Goal: Task Accomplishment & Management: Complete application form

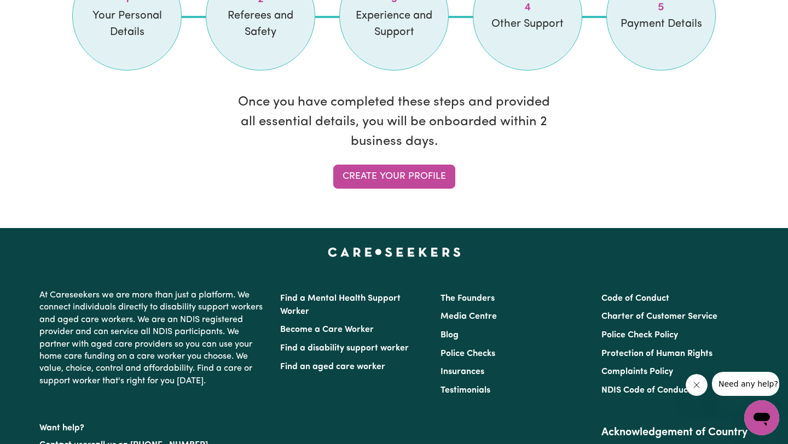
scroll to position [987, 0]
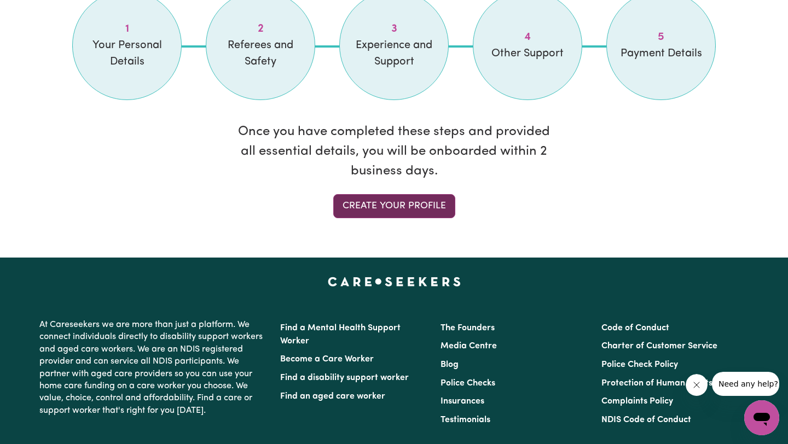
click at [418, 215] on link "Create your profile" at bounding box center [394, 206] width 122 height 24
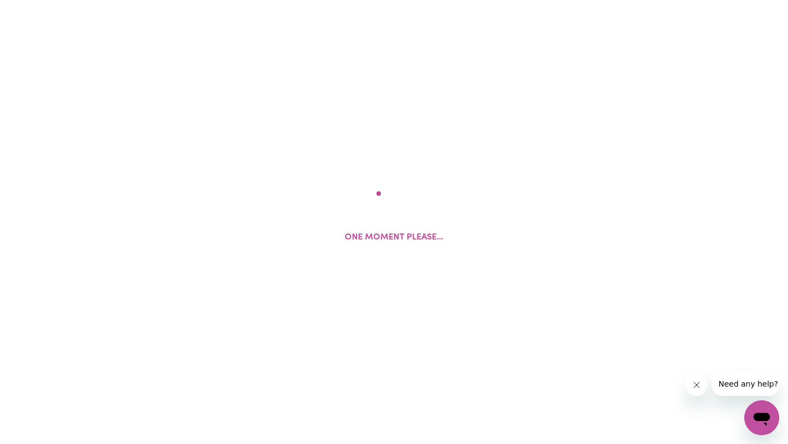
select select "[DEMOGRAPHIC_DATA]"
select select "Australian PR"
select select "Studying a healthcare related degree or qualification"
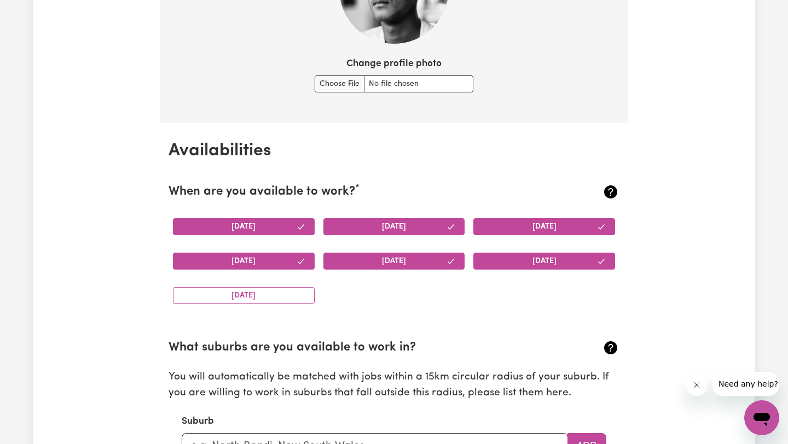
scroll to position [1060, 0]
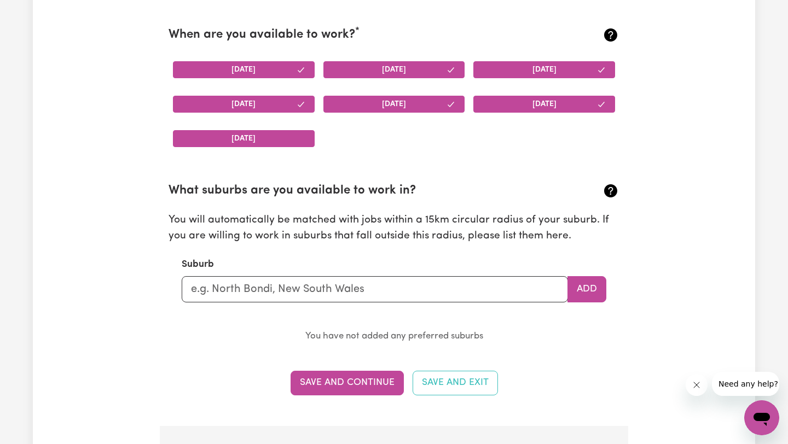
click at [275, 144] on button "[DATE]" at bounding box center [244, 138] width 142 height 17
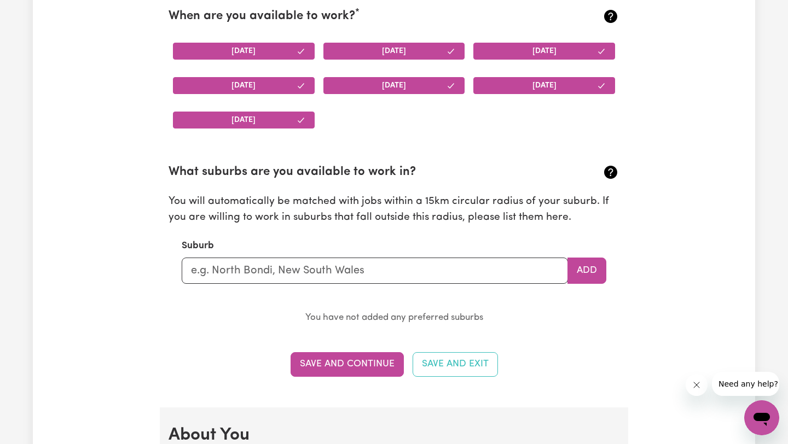
scroll to position [1079, 0]
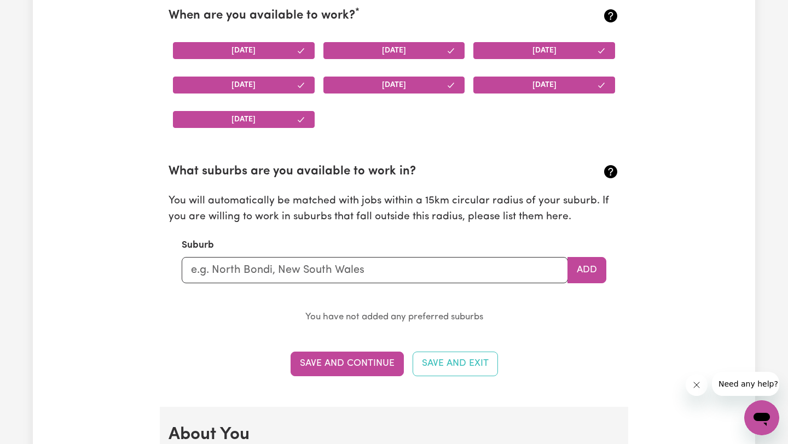
click at [327, 286] on section "What suburbs are you available to work in? You will automatically be matched wi…" at bounding box center [394, 236] width 451 height 180
click at [316, 274] on input "text" at bounding box center [375, 270] width 386 height 26
type input "LIDCOMBE"
type input "[GEOGRAPHIC_DATA], [GEOGRAPHIC_DATA], 2141"
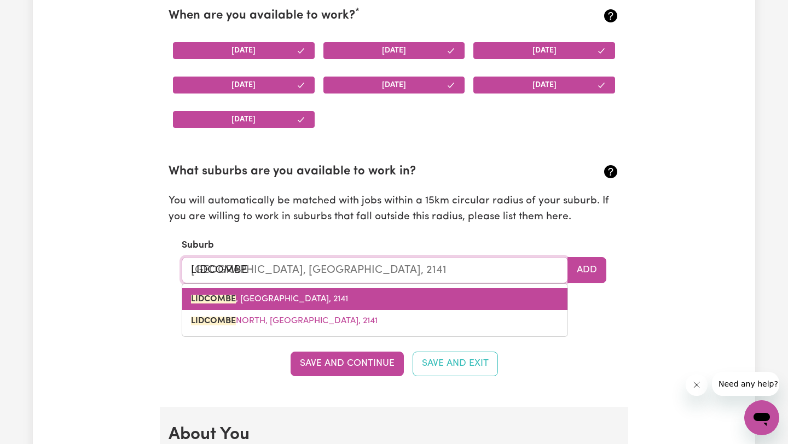
click at [344, 304] on link "[GEOGRAPHIC_DATA] , [GEOGRAPHIC_DATA], 2141" at bounding box center [374, 299] width 385 height 22
type input "[GEOGRAPHIC_DATA], [GEOGRAPHIC_DATA], 2141"
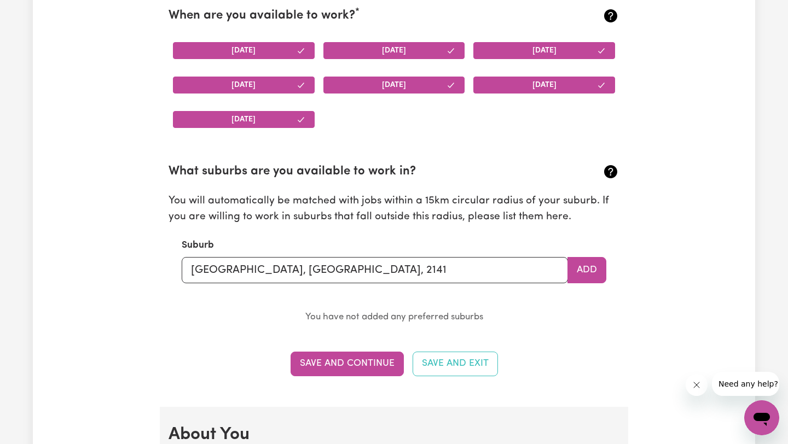
click at [444, 313] on small "You have not added any preferred suburbs" at bounding box center [394, 317] width 178 height 9
click at [367, 369] on button "Save and Continue" at bounding box center [347, 364] width 113 height 24
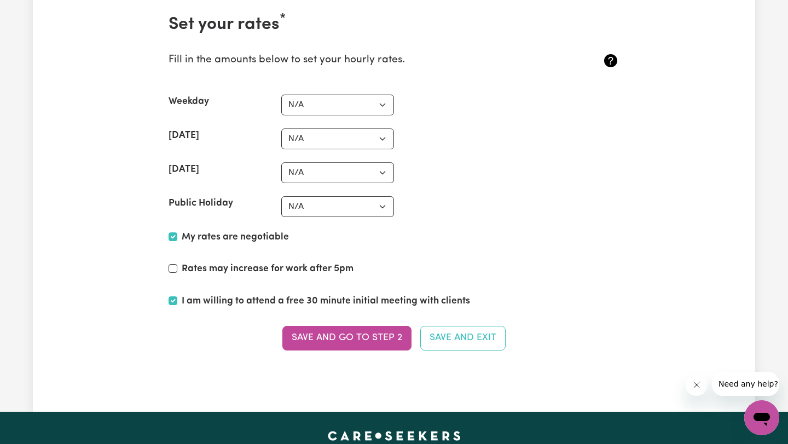
scroll to position [2540, 0]
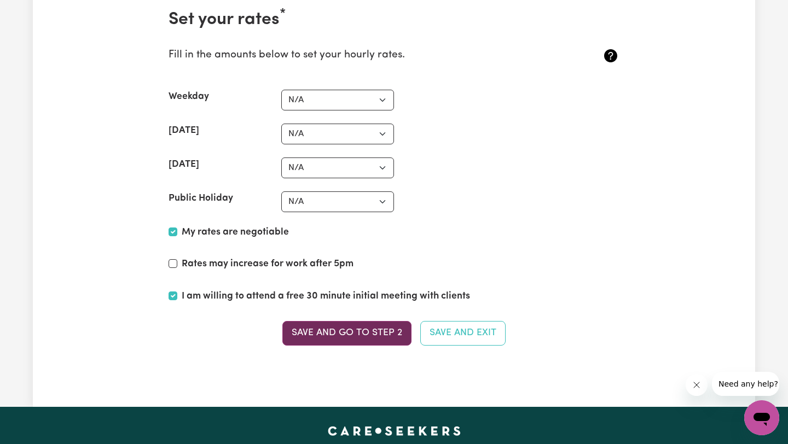
click at [369, 331] on button "Save and go to Step 2" at bounding box center [346, 333] width 129 height 24
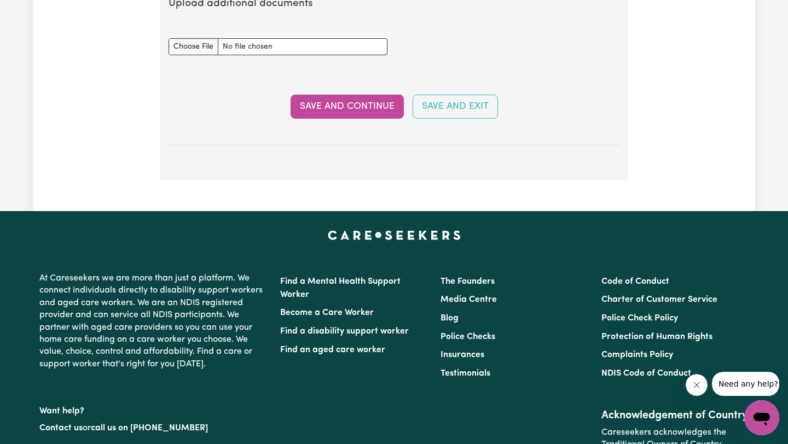
scroll to position [1892, 0]
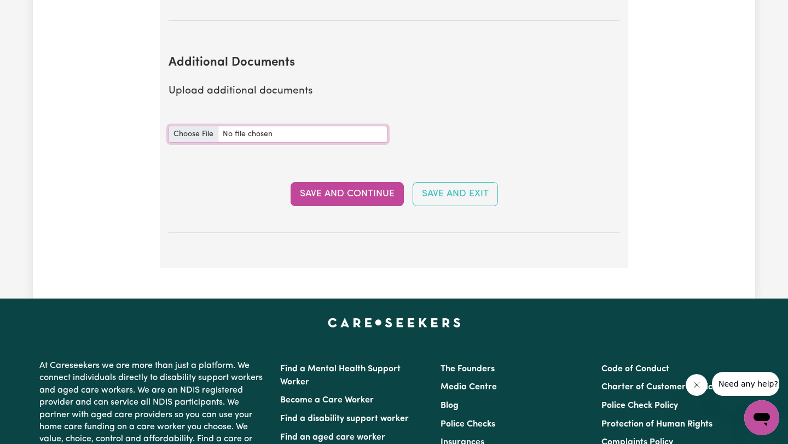
click at [207, 126] on input "Additional Documents document" at bounding box center [278, 134] width 219 height 17
type input "C:\fakepath\P-FA-[PERSON_NAME].pdf"
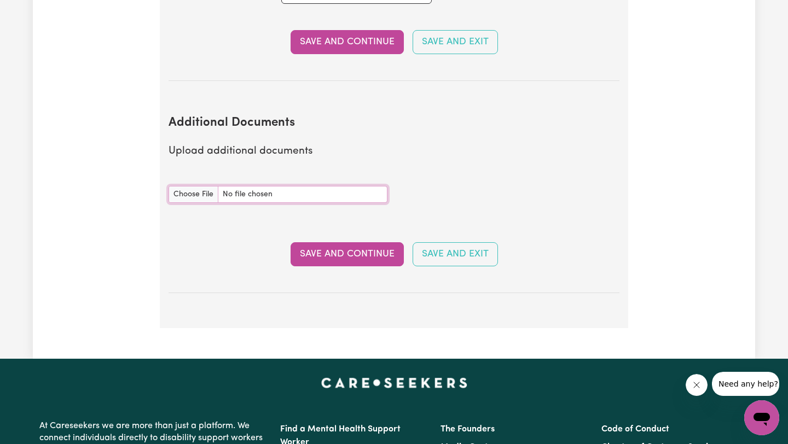
scroll to position [1790, 0]
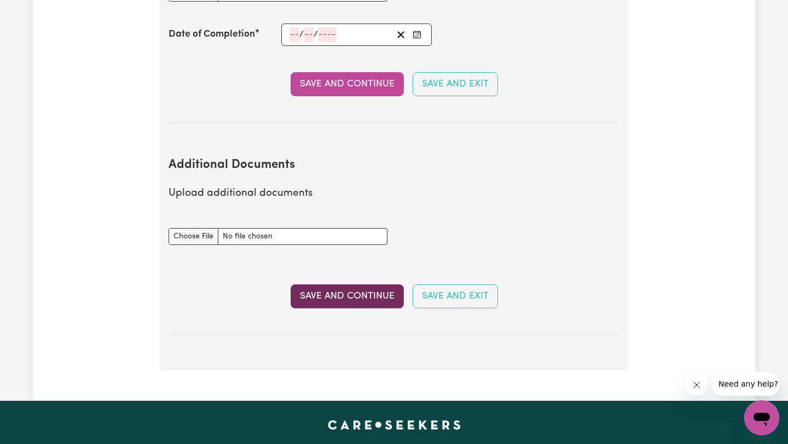
click at [337, 288] on button "Save and Continue" at bounding box center [347, 297] width 113 height 24
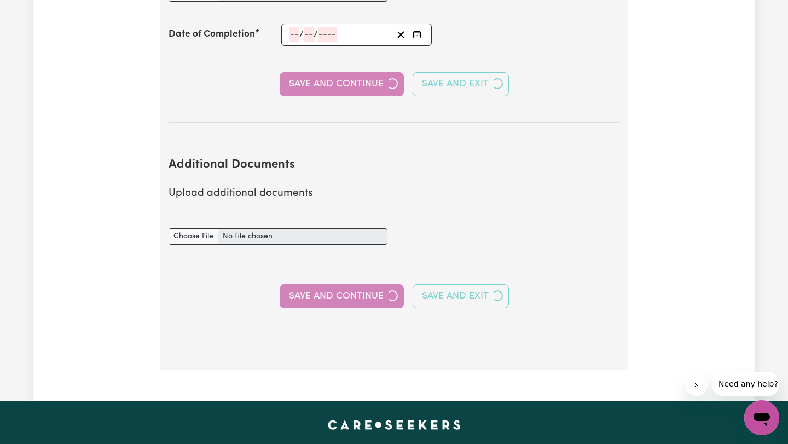
select select "Certificate III (Individual Support)"
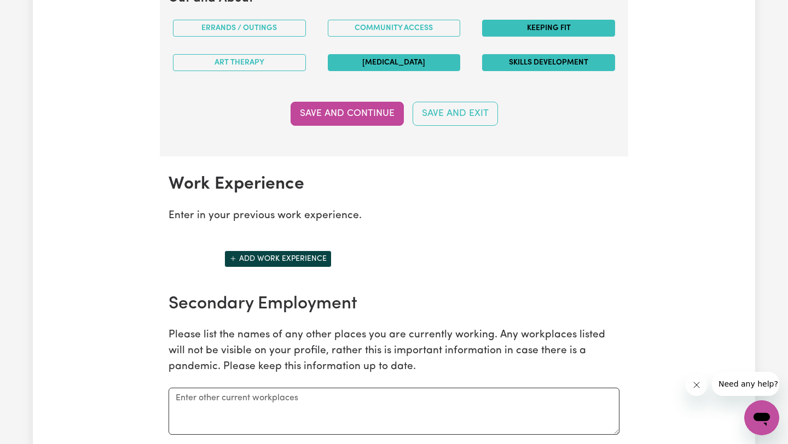
scroll to position [1413, 0]
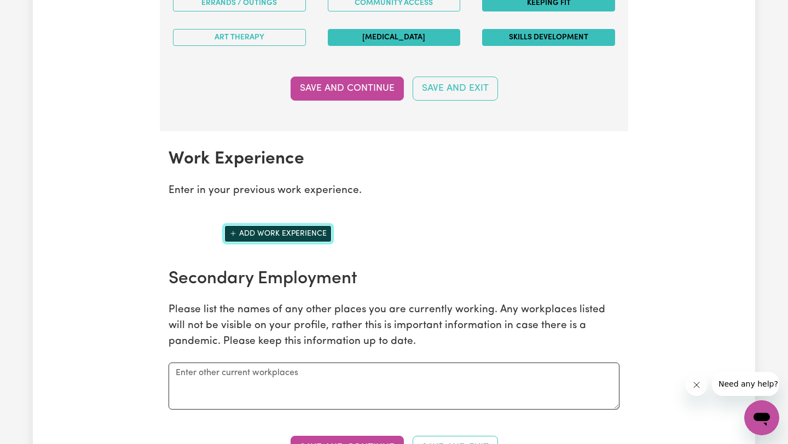
click at [260, 238] on button "Add work experience" at bounding box center [277, 234] width 107 height 17
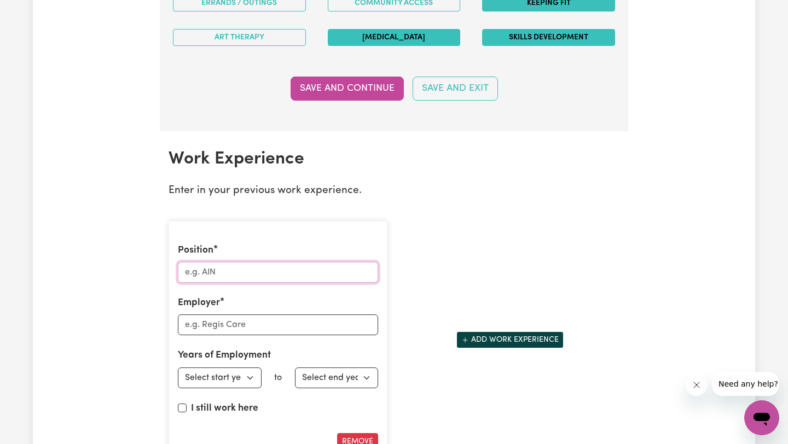
click at [239, 267] on input "Position" at bounding box center [278, 272] width 200 height 21
type input "Nightfill manager"
click at [235, 324] on input "Employer" at bounding box center [278, 325] width 200 height 21
type input "woolworths"
click at [239, 382] on select "Select start year [DATE] 1952 1953 1954 1955 1956 1957 1958 1959 1960 1961 1962…" at bounding box center [220, 378] width 84 height 21
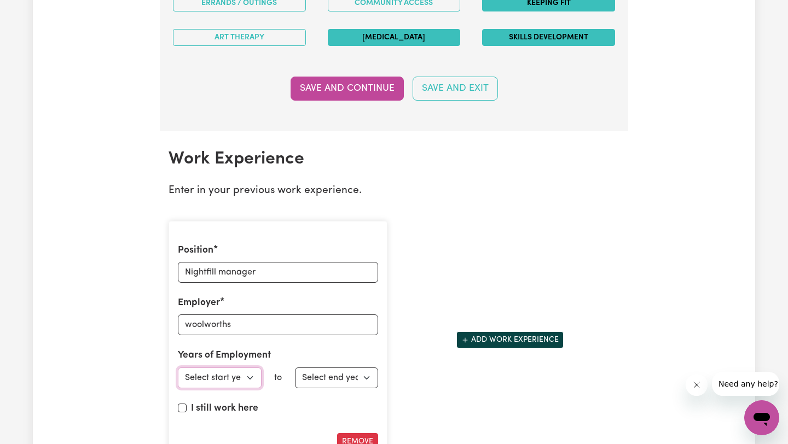
select select "2020"
click at [178, 368] on select "Select start year [DATE] 1952 1953 1954 1955 1956 1957 1958 1959 1960 1961 1962…" at bounding box center [220, 378] width 84 height 21
click at [316, 382] on select "Select end year [DATE] 1952 1953 1954 1955 1956 1957 1958 1959 1960 1961 1962 1…" at bounding box center [337, 378] width 84 height 21
select select "2025"
click at [295, 368] on select "Select end year [DATE] 1952 1953 1954 1955 1956 1957 1958 1959 1960 1961 1962 1…" at bounding box center [337, 378] width 84 height 21
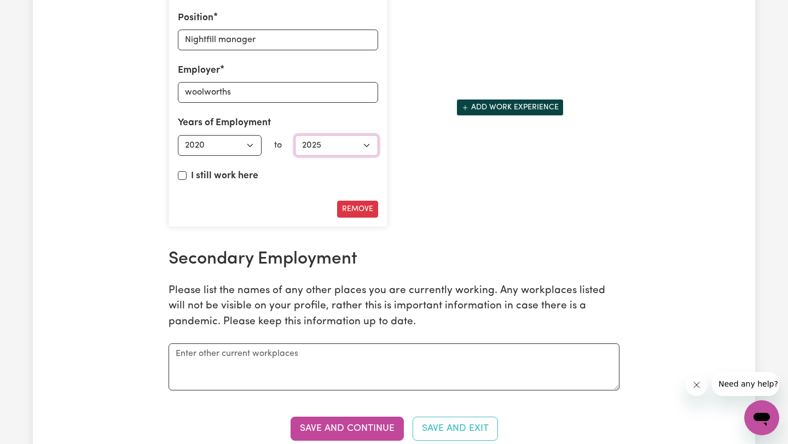
scroll to position [1647, 0]
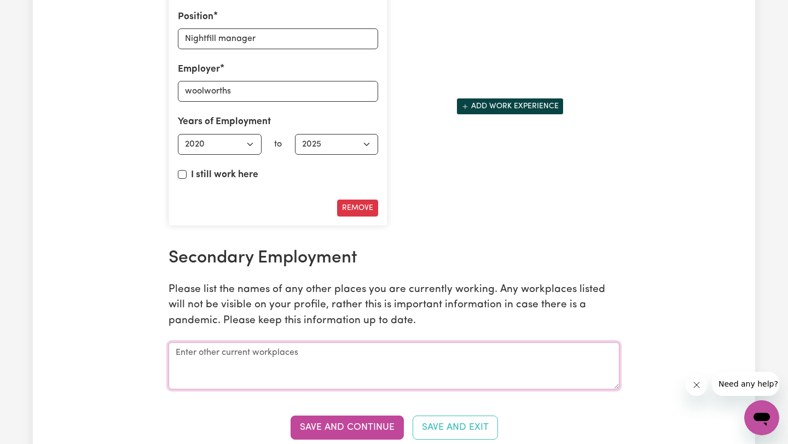
click at [311, 359] on textarea at bounding box center [394, 366] width 451 height 47
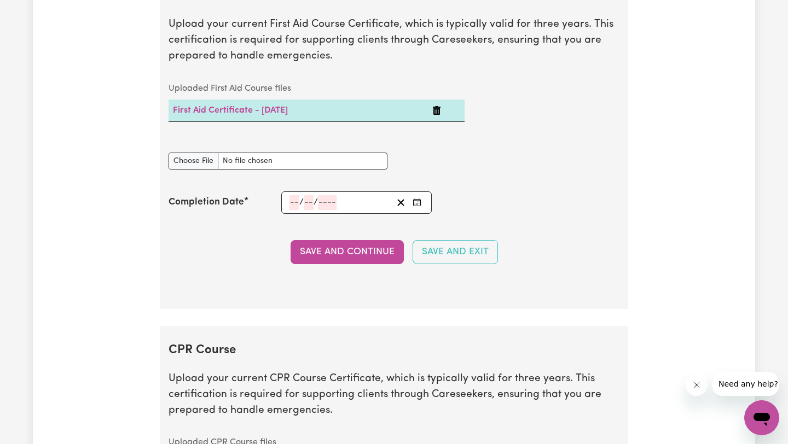
scroll to position [2147, 0]
type textarea "i casually work in warehouse at the moment."
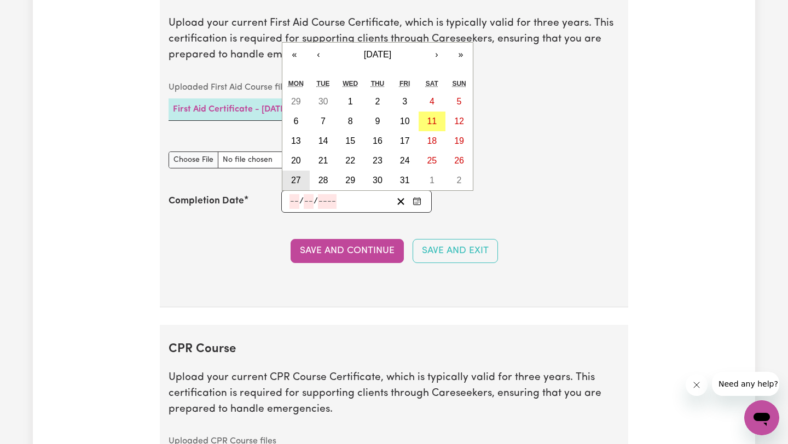
drag, startPoint x: 293, startPoint y: 204, endPoint x: 293, endPoint y: 188, distance: 15.9
click at [293, 200] on input "number" at bounding box center [295, 201] width 10 height 15
click at [272, 257] on div "Save and Continue Save and Exit" at bounding box center [394, 251] width 451 height 24
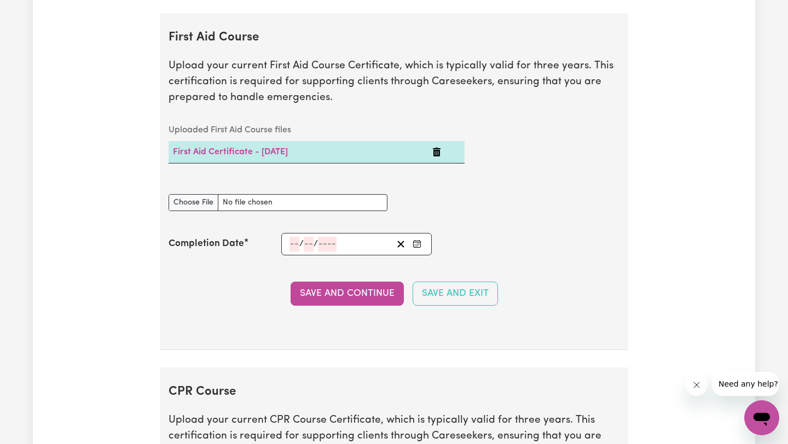
scroll to position [2084, 0]
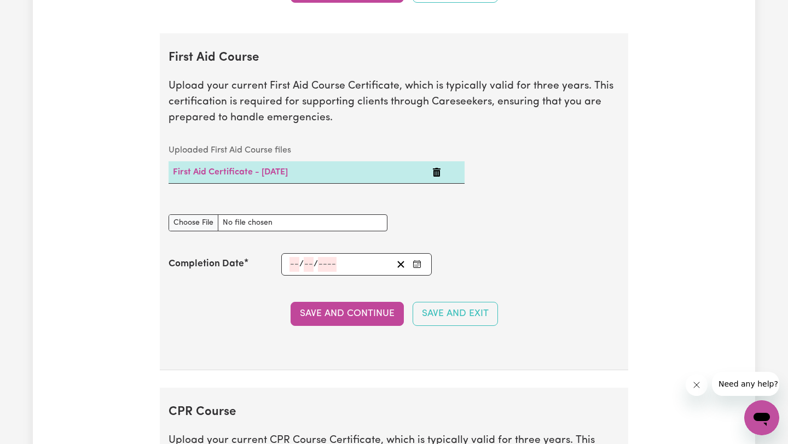
click at [297, 262] on input "number" at bounding box center [295, 264] width 10 height 15
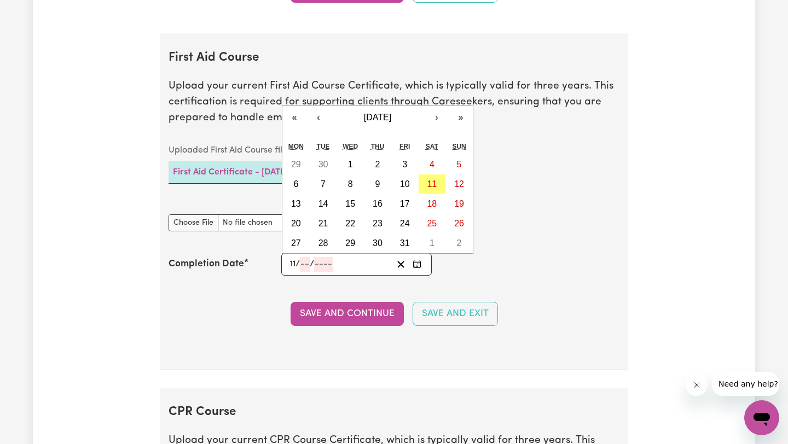
type input "11"
type input "08"
type input "202"
type input "[DATE]"
type input "8"
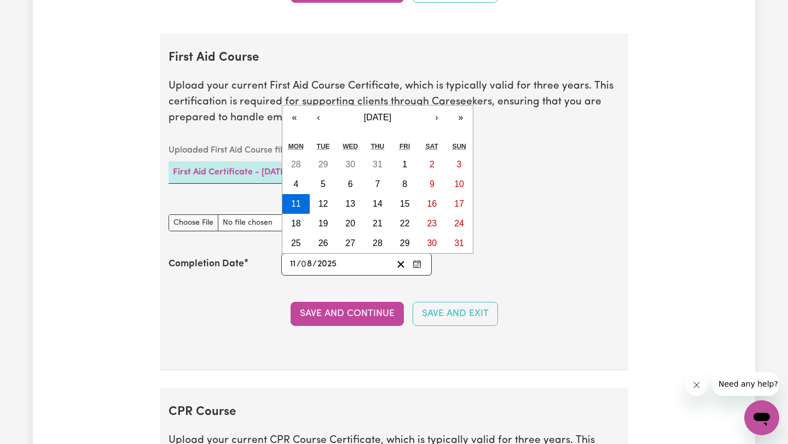
type input "2025"
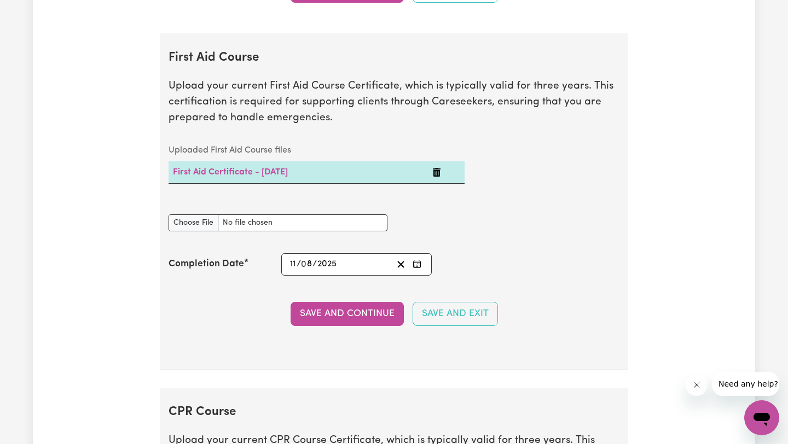
click at [355, 327] on section "First Aid Course Upload your current First Aid Course Certificate, which is typ…" at bounding box center [394, 201] width 469 height 337
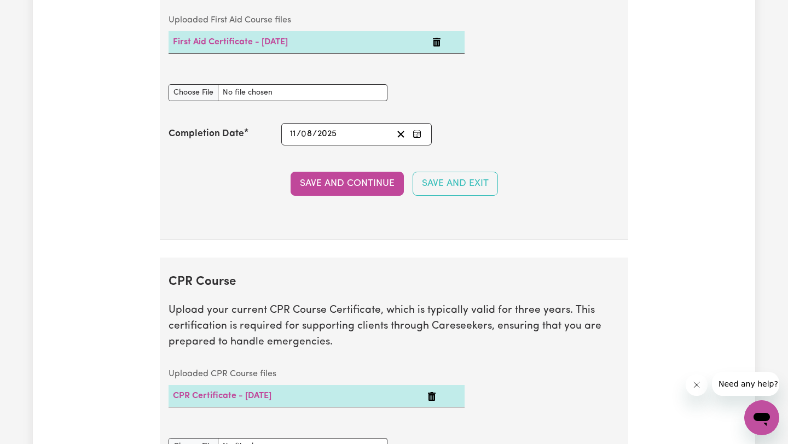
scroll to position [2236, 0]
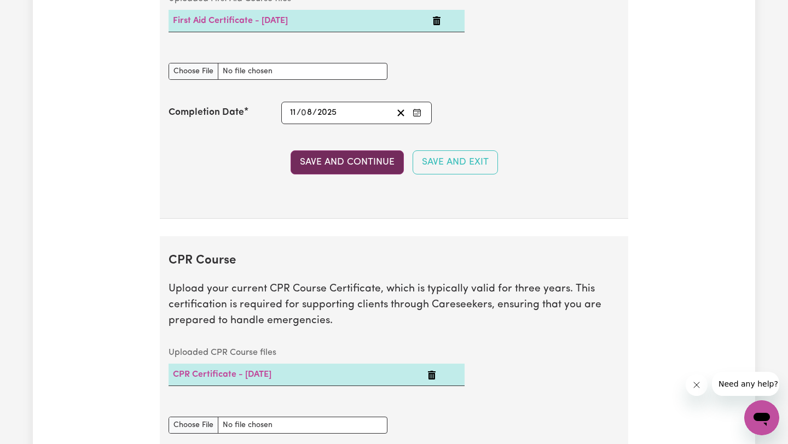
click at [341, 169] on button "Save and Continue" at bounding box center [347, 163] width 113 height 24
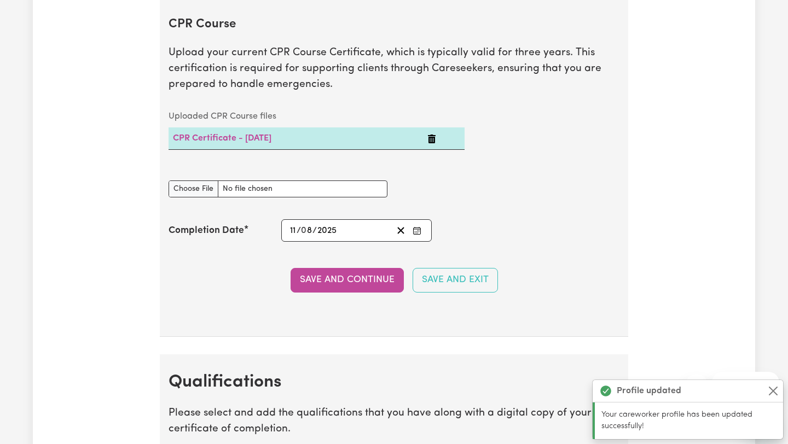
scroll to position [2470, 0]
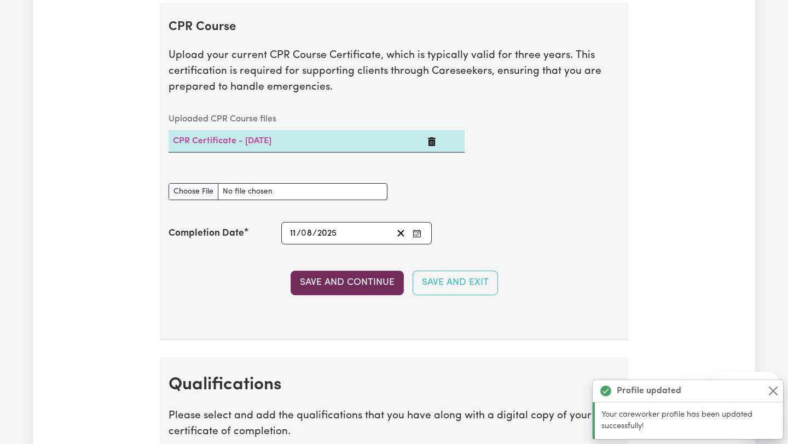
click at [328, 284] on button "Save and Continue" at bounding box center [347, 283] width 113 height 24
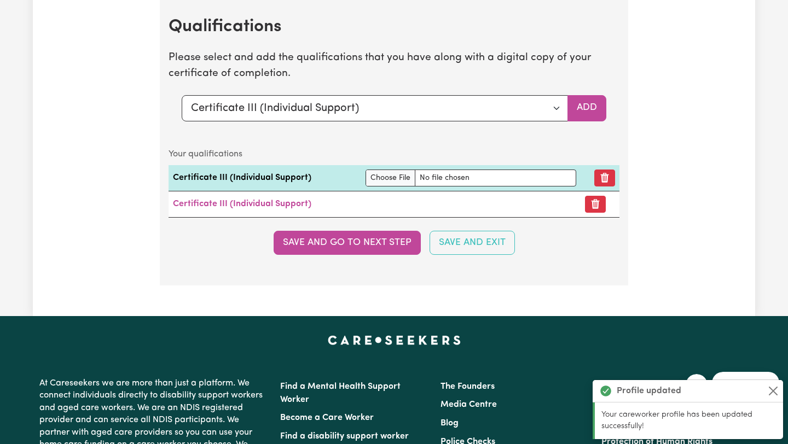
scroll to position [2831, 0]
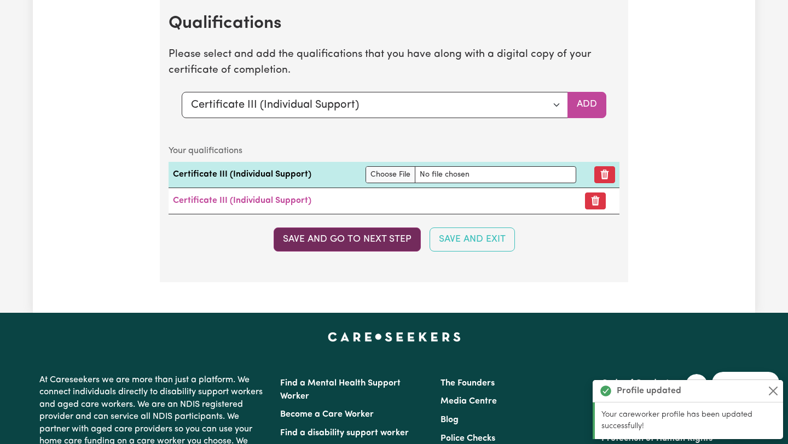
click at [335, 232] on button "Save and go to next step" at bounding box center [347, 240] width 147 height 24
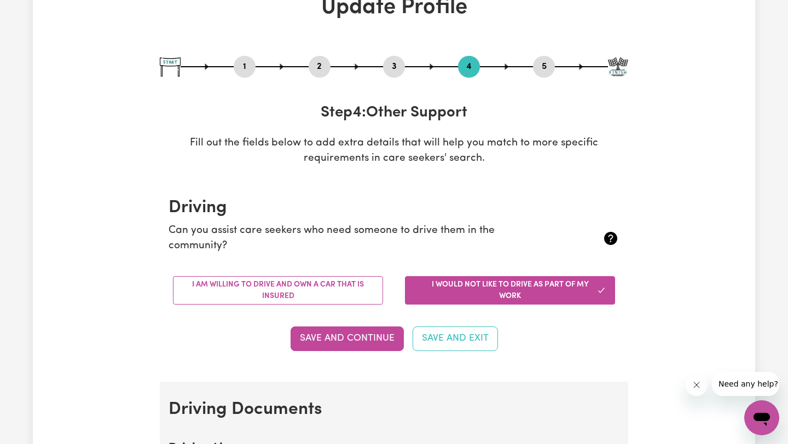
scroll to position [165, 0]
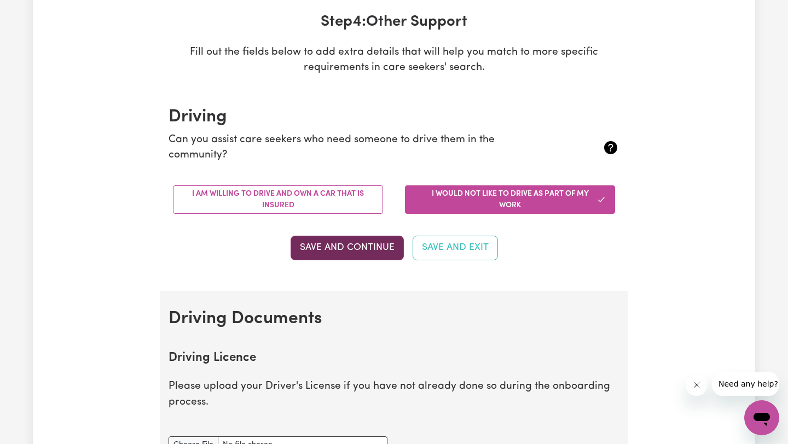
click at [356, 252] on button "Save and Continue" at bounding box center [347, 248] width 113 height 24
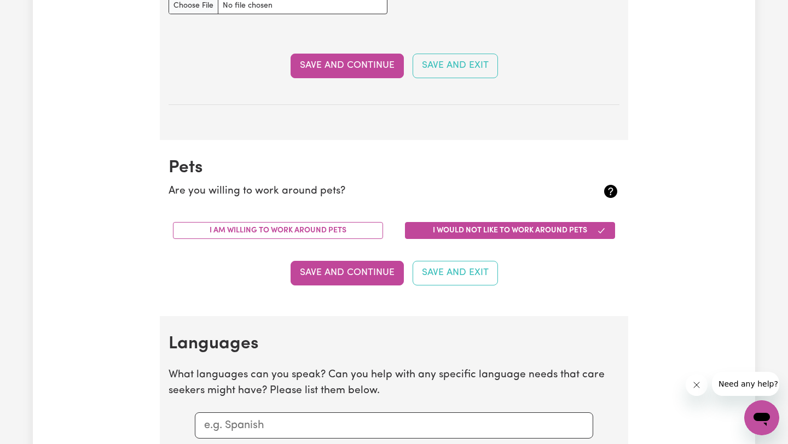
scroll to position [818, 0]
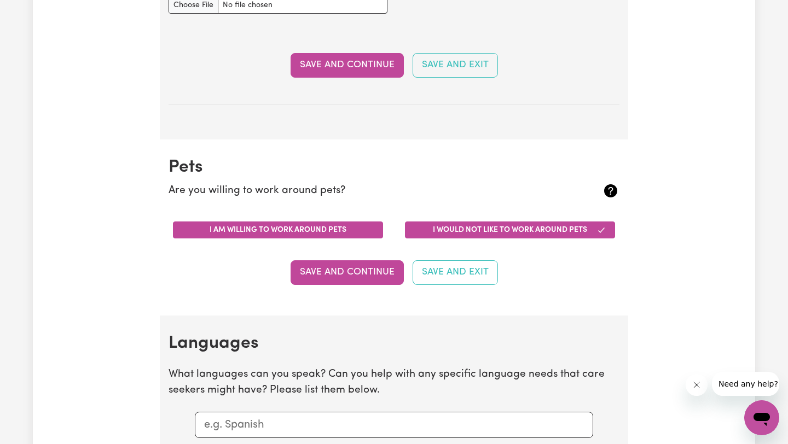
click at [313, 237] on button "I am willing to work around pets" at bounding box center [278, 230] width 210 height 17
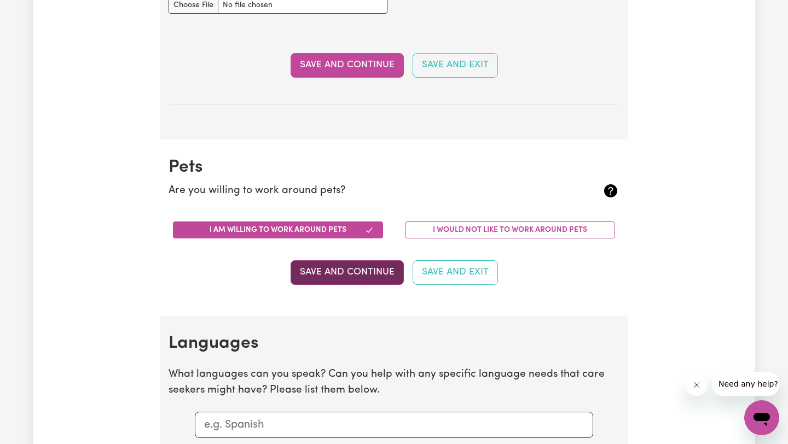
click at [382, 280] on button "Save and Continue" at bounding box center [347, 273] width 113 height 24
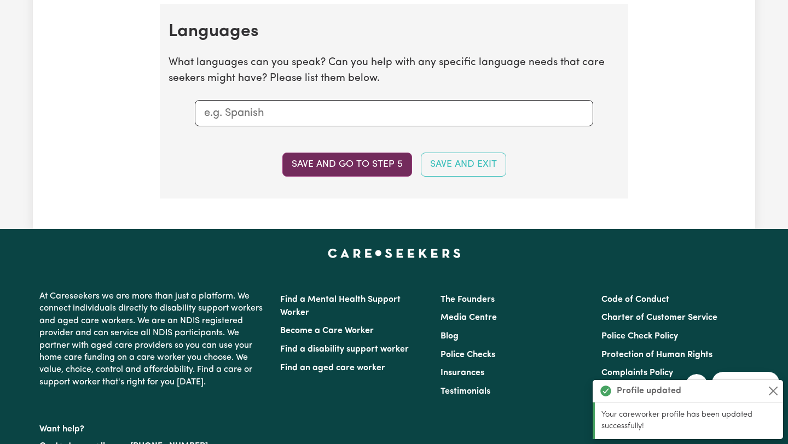
scroll to position [1134, 0]
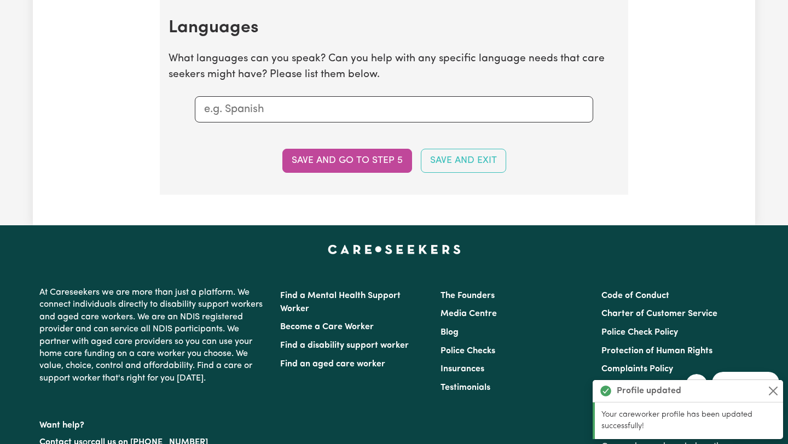
click at [291, 116] on input "text" at bounding box center [394, 109] width 380 height 16
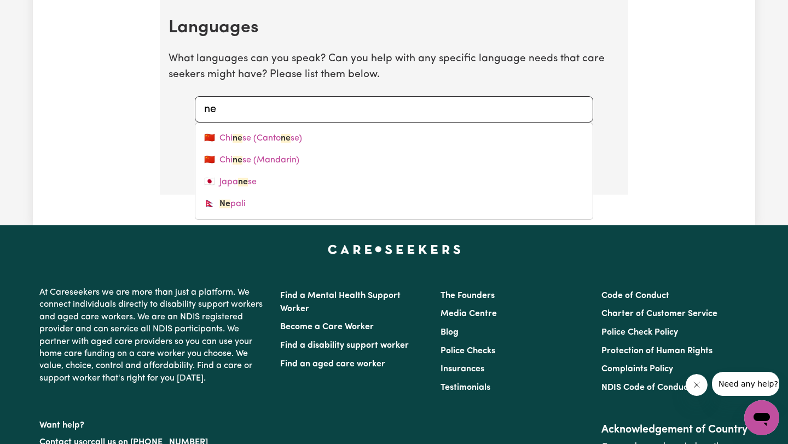
type input "nep"
type input "nepali"
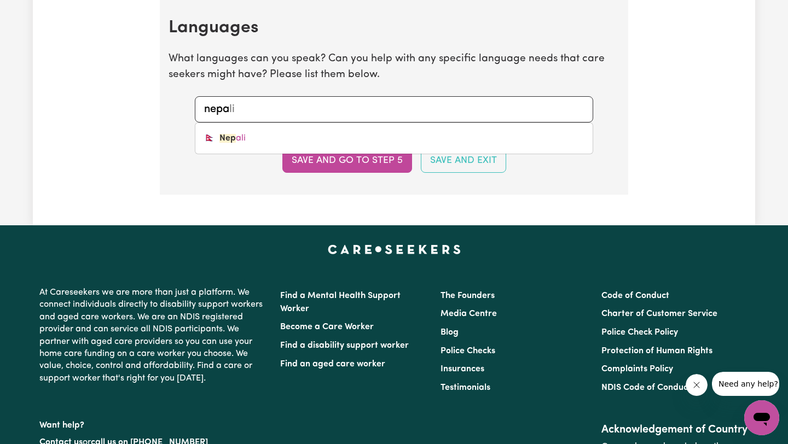
type input "[GEOGRAPHIC_DATA]"
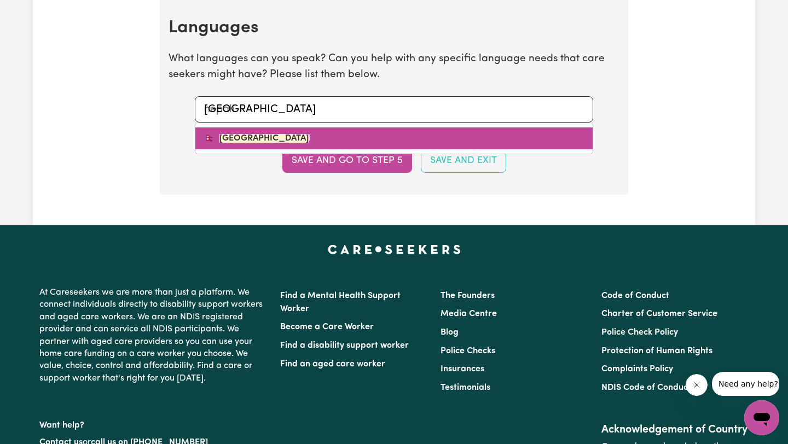
click at [290, 132] on link "🇳🇵 [GEOGRAPHIC_DATA] i" at bounding box center [393, 139] width 397 height 22
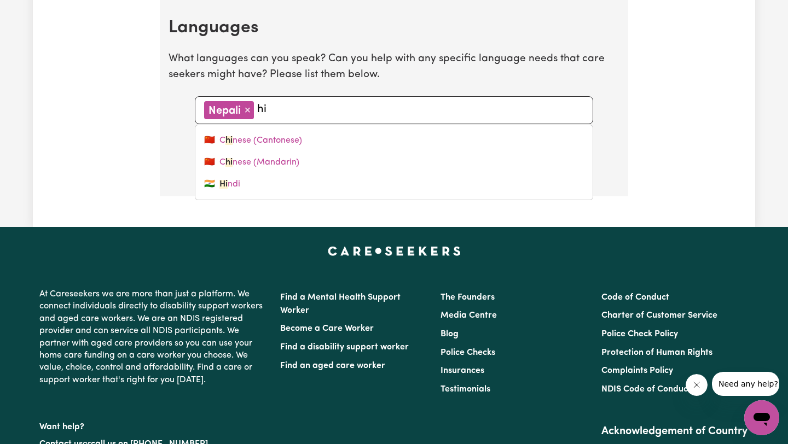
type input "hin"
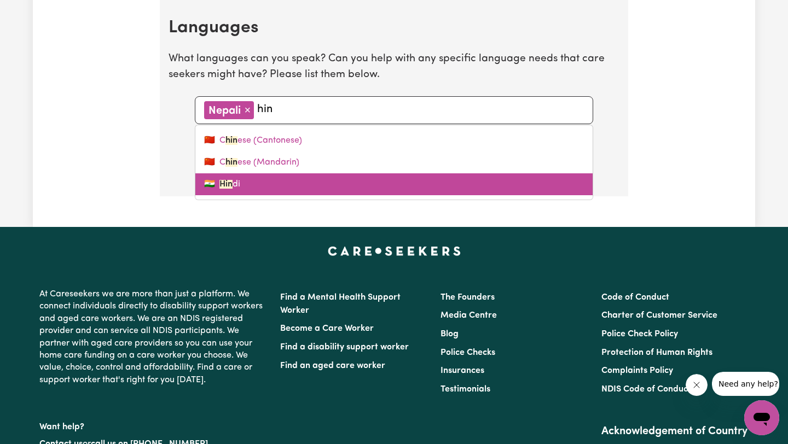
click at [274, 190] on link "🇮🇳 Hin di" at bounding box center [393, 185] width 397 height 22
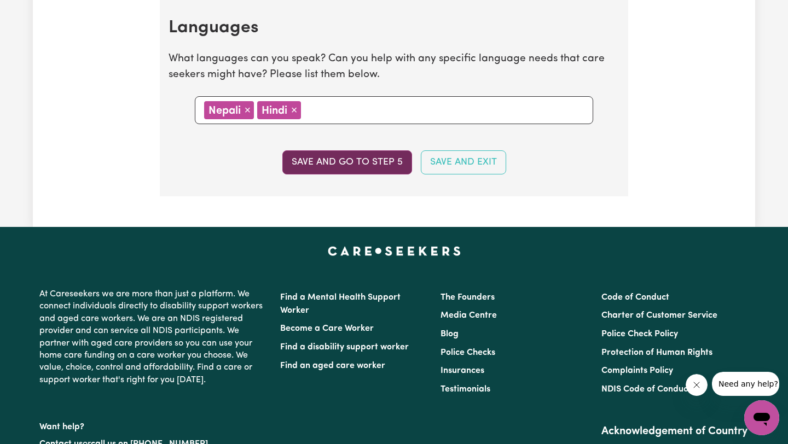
click at [385, 165] on button "Save and go to step 5" at bounding box center [347, 163] width 130 height 24
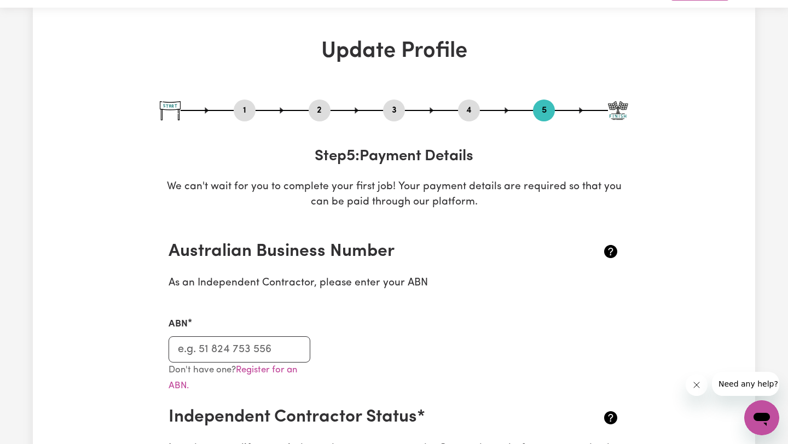
scroll to position [0, 0]
